Goal: Task Accomplishment & Management: Manage account settings

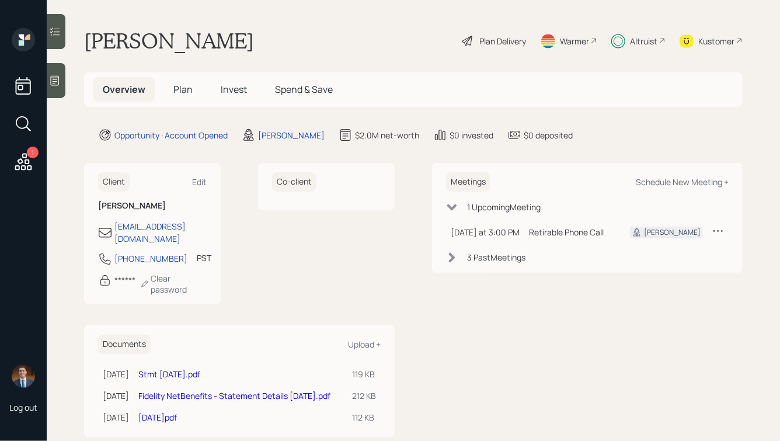
click at [651, 43] on div "Altruist" at bounding box center [643, 41] width 27 height 12
click at [200, 39] on div "Joan Pires Plan Delivery Warmer Altruist Kustomer" at bounding box center [413, 41] width 658 height 26
click at [62, 81] on div at bounding box center [56, 80] width 19 height 35
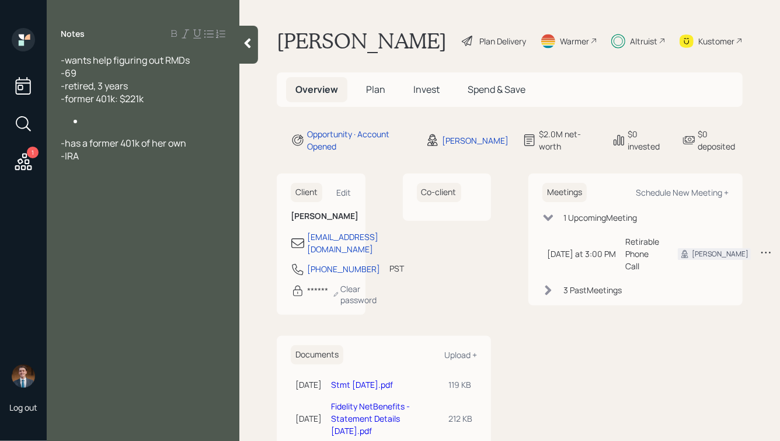
click at [246, 44] on icon at bounding box center [248, 44] width 6 height 10
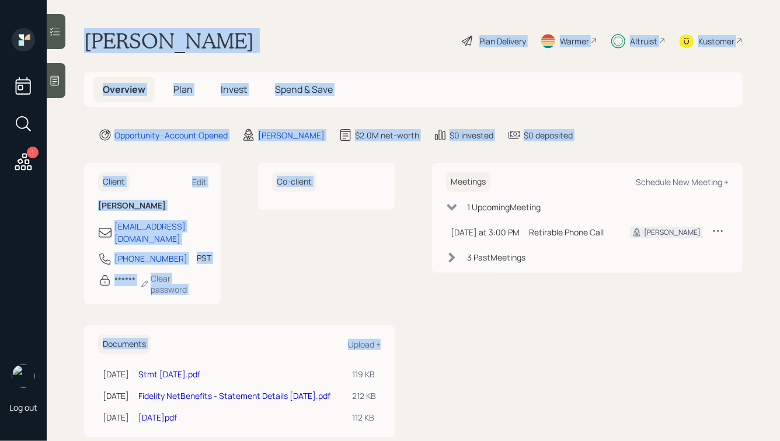
drag, startPoint x: 84, startPoint y: 41, endPoint x: 407, endPoint y: 347, distance: 445.0
click at [406, 347] on main "[PERSON_NAME] Plan Delivery Warmer Altruist Kustomer Overview Plan Invest Spend…" at bounding box center [413, 220] width 733 height 441
click at [407, 347] on div "Client Edit [PERSON_NAME] [EMAIL_ADDRESS][DOMAIN_NAME] [PHONE_NUMBER] PST Curre…" at bounding box center [413, 300] width 658 height 274
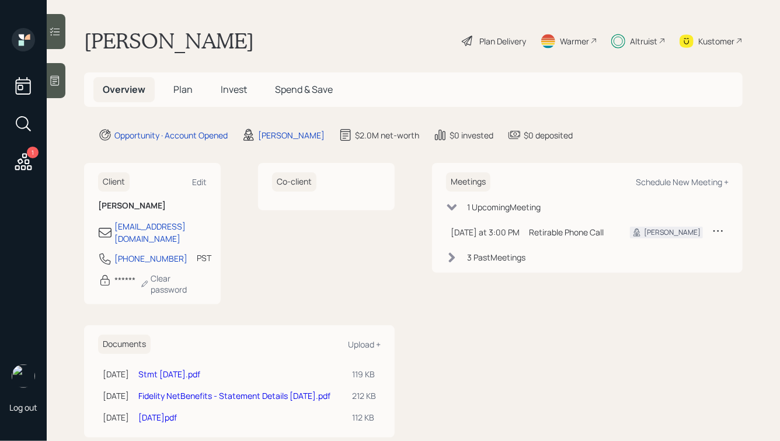
click at [233, 90] on span "Invest" at bounding box center [234, 89] width 26 height 13
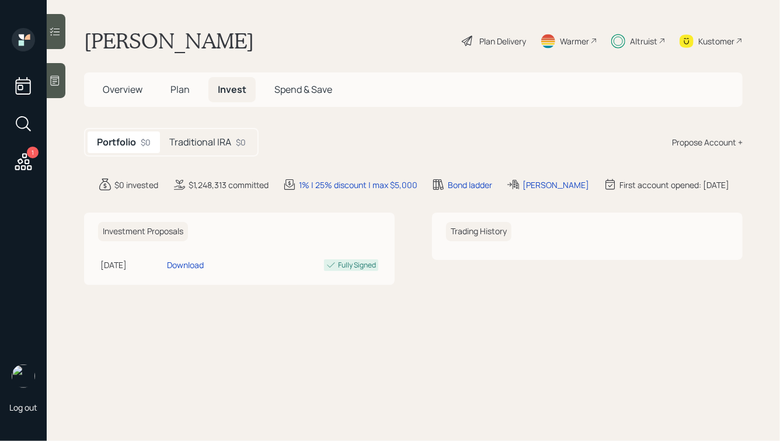
click at [198, 148] on h5 "Traditional IRA" at bounding box center [200, 142] width 62 height 11
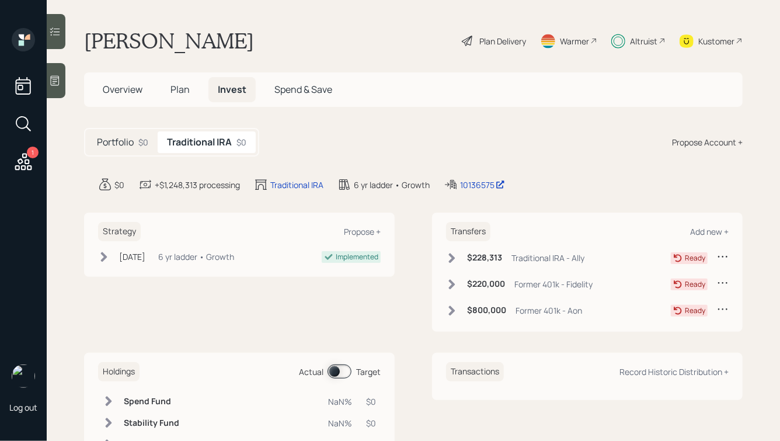
click at [451, 254] on icon at bounding box center [452, 258] width 6 height 10
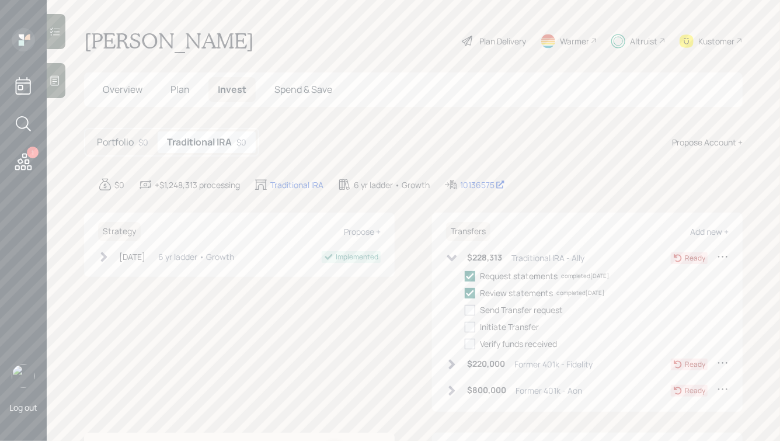
click at [448, 359] on icon at bounding box center [452, 364] width 12 height 12
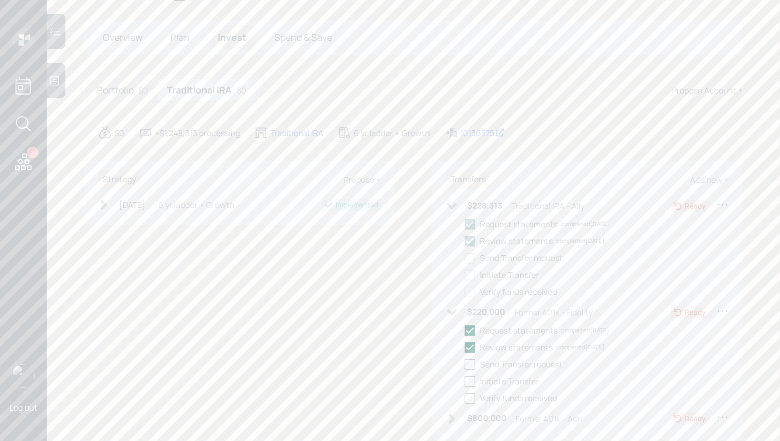
scroll to position [61, 0]
click at [469, 355] on div at bounding box center [470, 355] width 11 height 11
click at [465, 355] on input "checkbox" at bounding box center [464, 355] width 1 height 1
checkbox input "true"
click at [471, 372] on div at bounding box center [470, 372] width 11 height 11
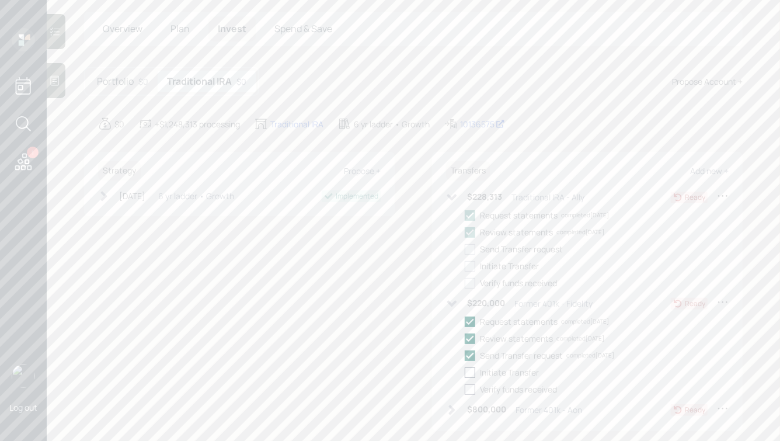
click at [465, 372] on input "checkbox" at bounding box center [464, 372] width 1 height 1
checkbox input "true"
click at [453, 413] on icon at bounding box center [452, 410] width 12 height 12
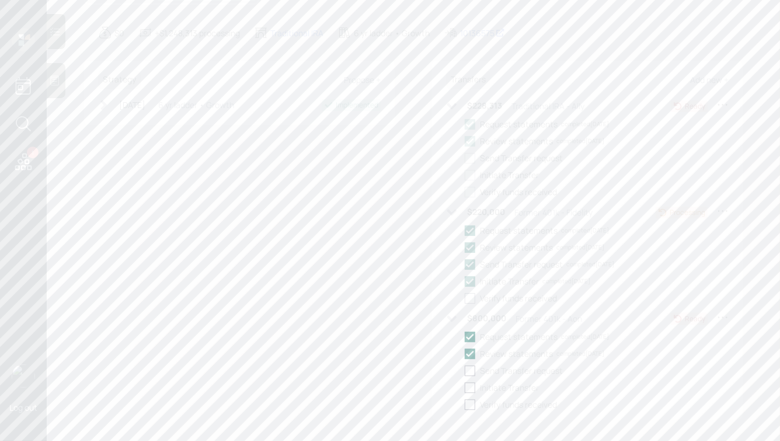
scroll to position [152, 0]
click at [470, 369] on div at bounding box center [470, 370] width 11 height 11
click at [465, 369] on input "checkbox" at bounding box center [464, 369] width 1 height 1
checkbox input "true"
click at [470, 383] on div at bounding box center [470, 387] width 11 height 11
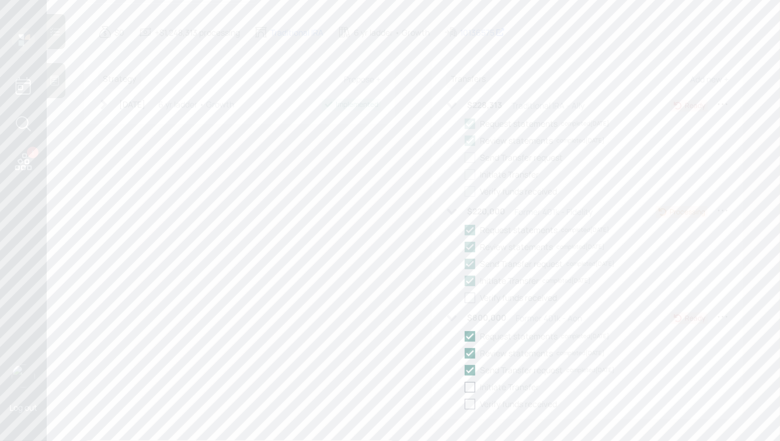
click at [465, 386] on input "checkbox" at bounding box center [464, 386] width 1 height 1
checkbox input "true"
